Goal: Task Accomplishment & Management: Use online tool/utility

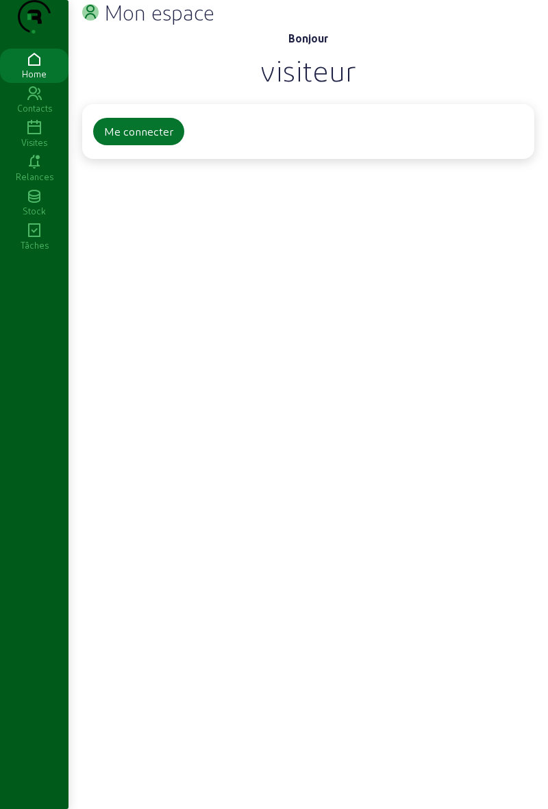
click at [149, 134] on div "Me connecter" at bounding box center [308, 131] width 452 height 55
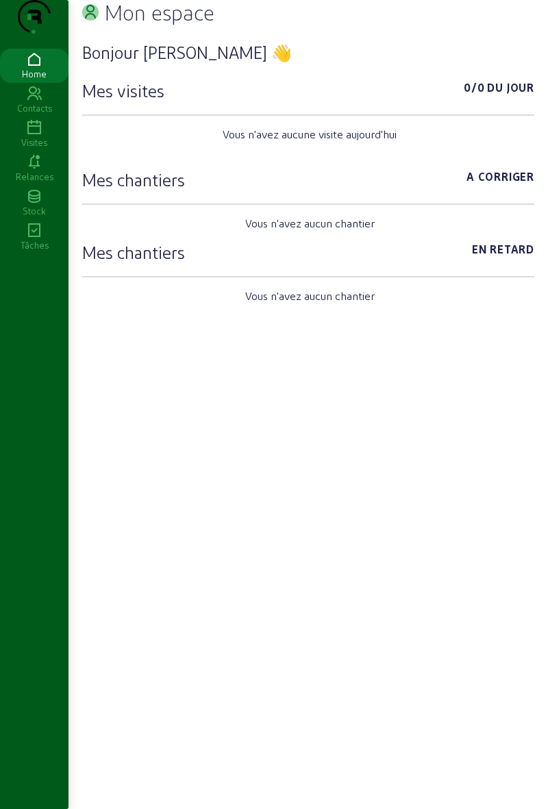
click at [23, 149] on div "Visites" at bounding box center [34, 142] width 68 height 12
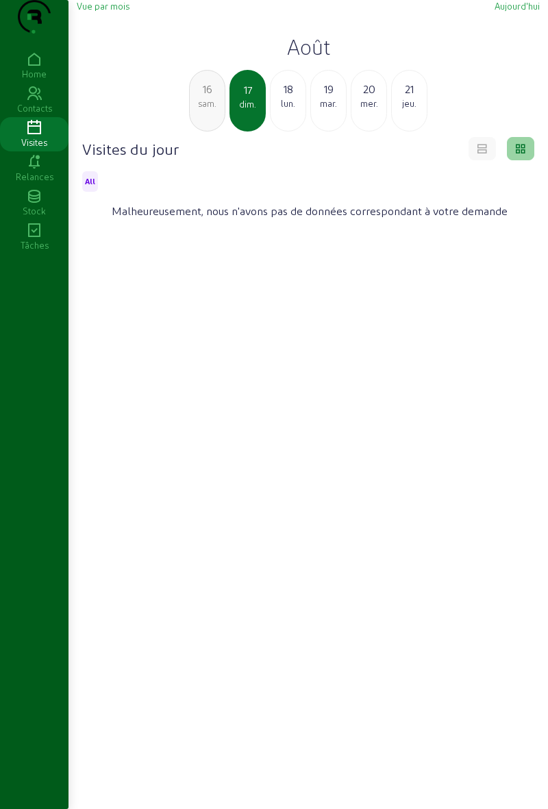
click at [279, 97] on div "18" at bounding box center [287, 89] width 35 height 16
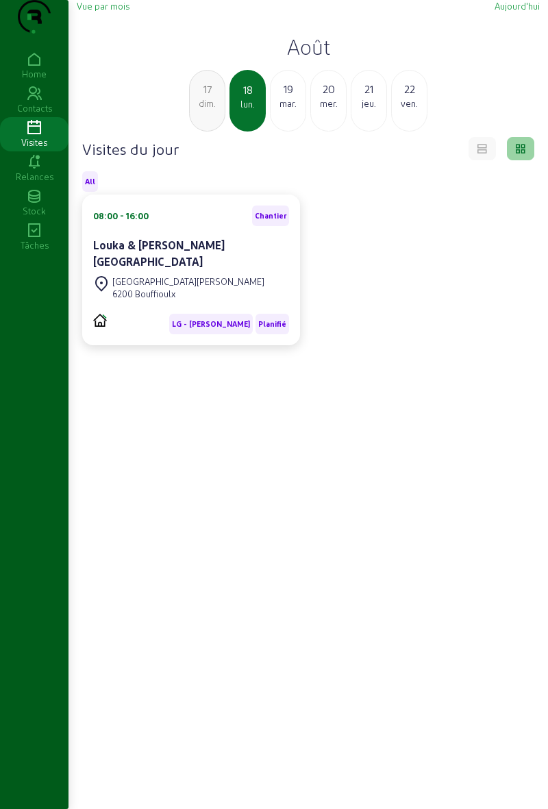
click at [128, 268] on cam-card-title "Louka & Fanny Di Remigio-Schallenbergh" at bounding box center [158, 252] width 131 height 29
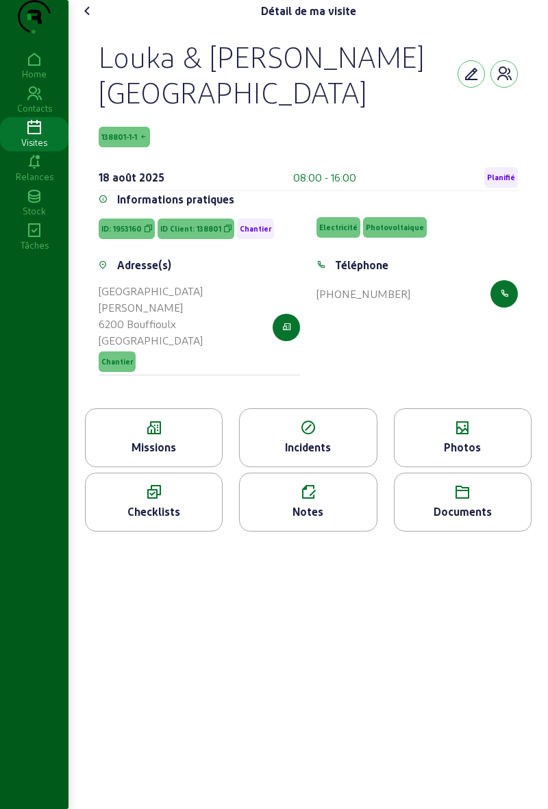
click at [431, 455] on div "Photos" at bounding box center [462, 447] width 136 height 16
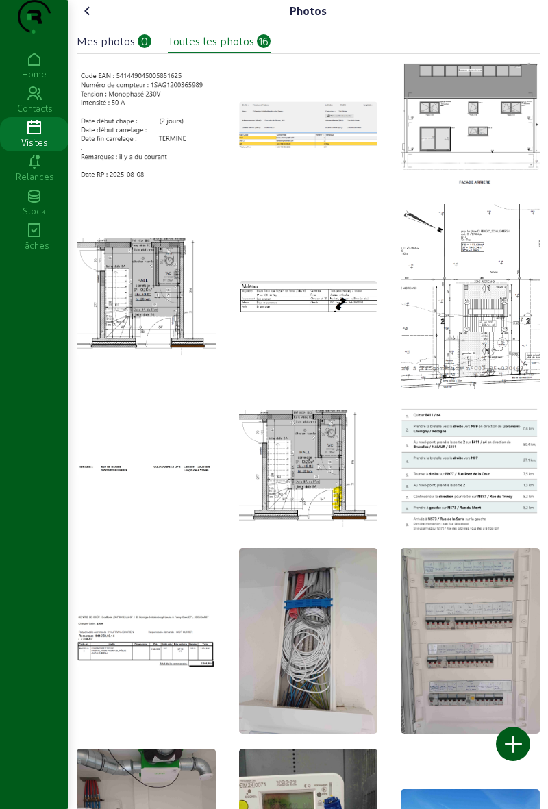
click at [130, 324] on img at bounding box center [146, 296] width 139 height 117
